Goal: Transaction & Acquisition: Obtain resource

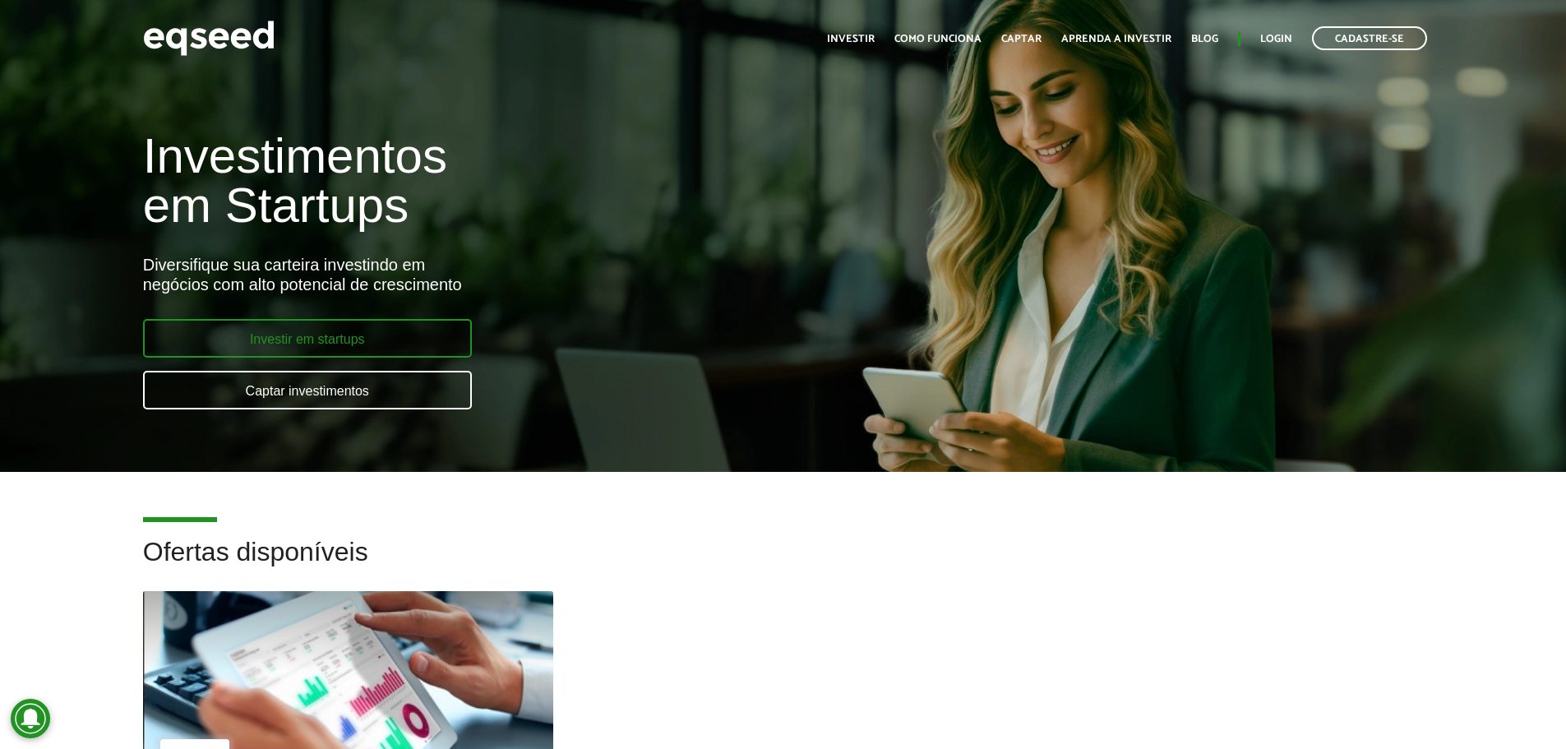
click at [317, 333] on link "Investir em startups" at bounding box center [307, 338] width 329 height 39
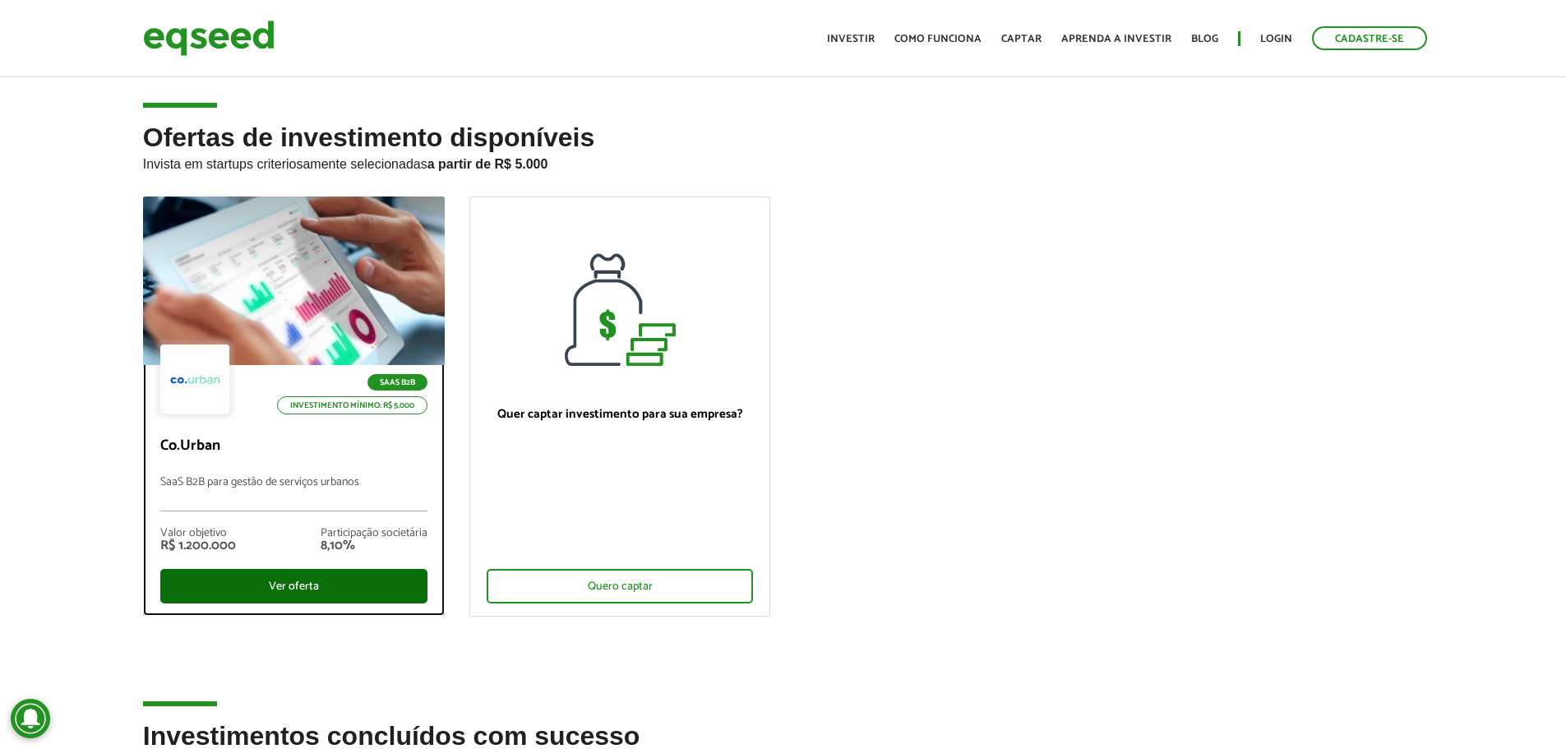
click at [309, 584] on div "Ver oferta" at bounding box center [293, 586] width 267 height 35
